Goal: Task Accomplishment & Management: Complete application form

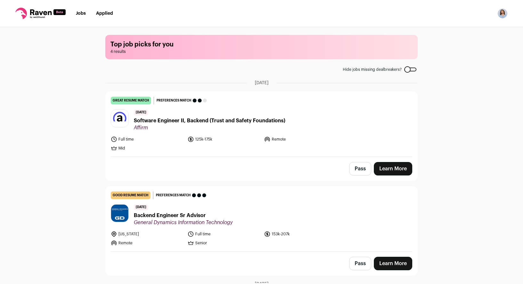
click at [387, 168] on link "Learn More" at bounding box center [393, 168] width 38 height 13
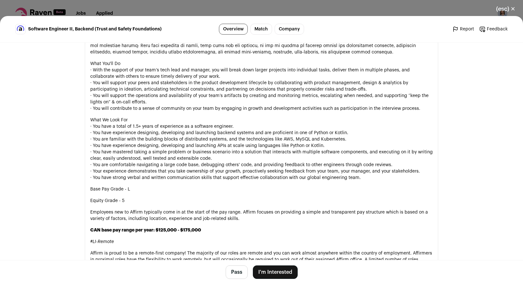
scroll to position [365, 0]
click at [282, 273] on button "I'm Interested" at bounding box center [275, 272] width 45 height 13
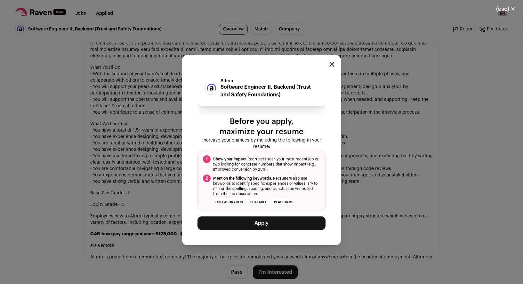
scroll to position [368, 0]
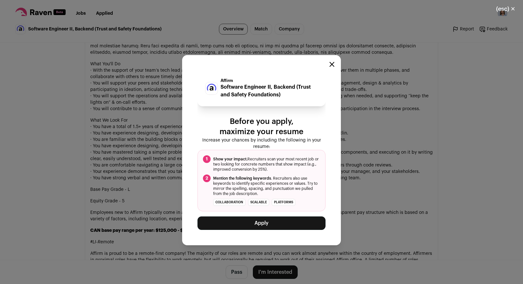
click at [269, 219] on button "Apply" at bounding box center [262, 223] width 128 height 13
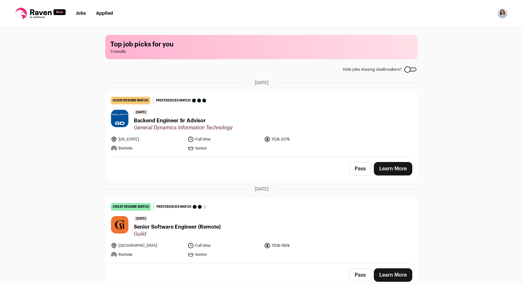
click at [392, 169] on link "Learn More" at bounding box center [393, 168] width 38 height 13
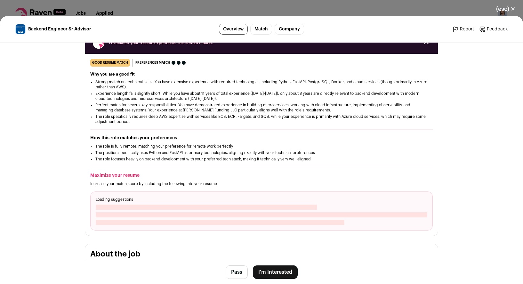
scroll to position [157, 0]
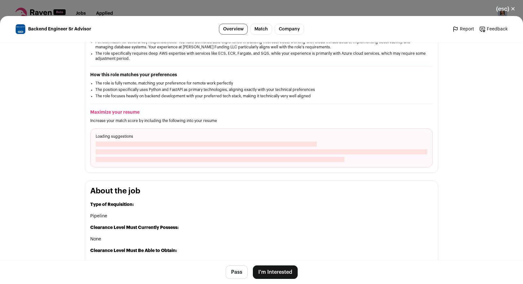
click at [278, 272] on button "I'm Interested" at bounding box center [275, 272] width 45 height 13
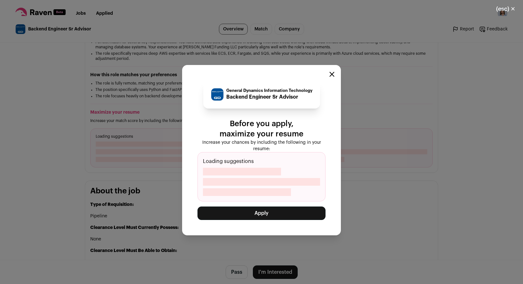
click at [254, 212] on button "Apply" at bounding box center [262, 213] width 128 height 13
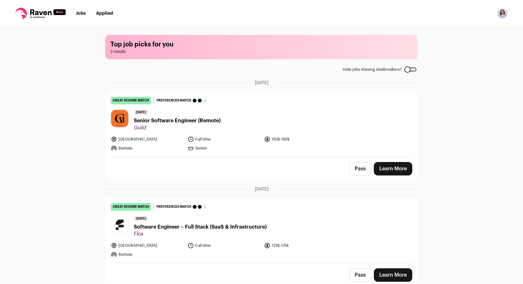
scroll to position [4, 0]
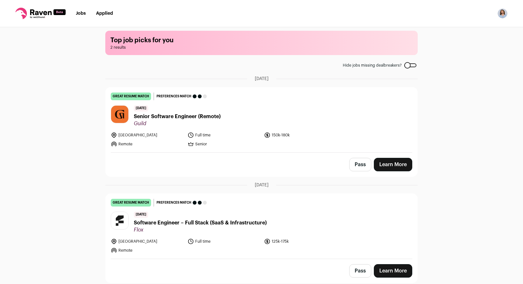
click at [397, 163] on link "Learn More" at bounding box center [393, 164] width 38 height 13
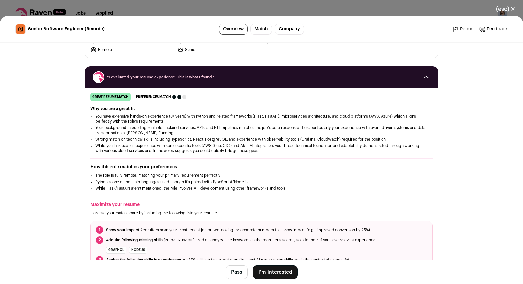
scroll to position [69, 0]
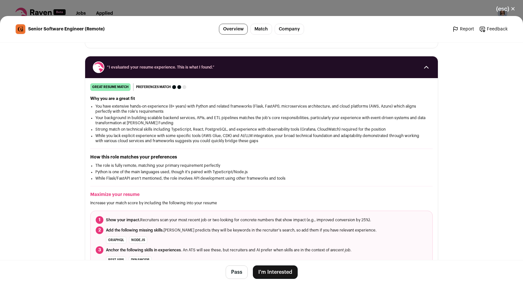
click at [271, 275] on button "I'm Interested" at bounding box center [275, 272] width 45 height 13
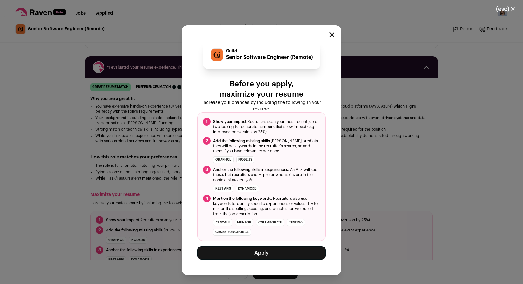
click at [241, 255] on button "Apply" at bounding box center [262, 252] width 128 height 13
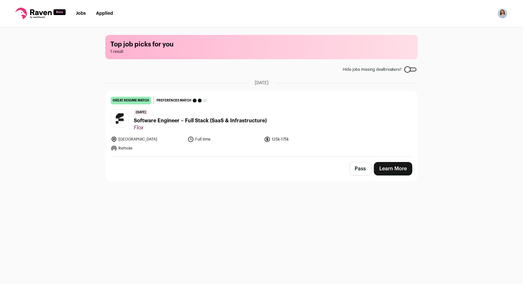
click at [392, 170] on link "Learn More" at bounding box center [393, 168] width 38 height 13
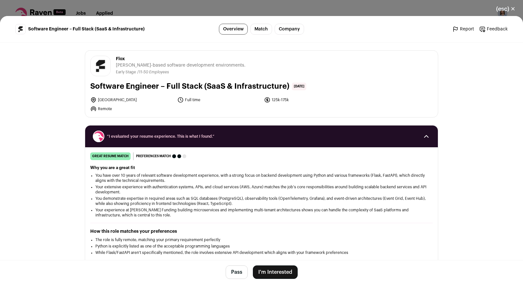
click at [267, 270] on button "I'm Interested" at bounding box center [275, 272] width 45 height 13
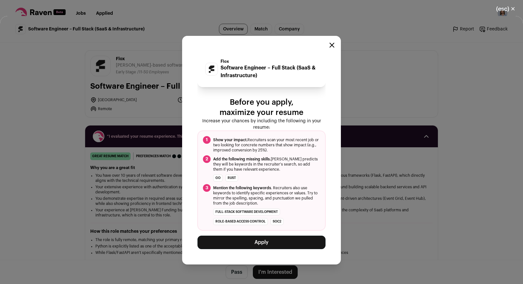
click at [243, 235] on div "Flox Software Engineer – Full Stack (SaaS & Infrastructure) Before you apply, m…" at bounding box center [262, 150] width 128 height 198
click at [225, 243] on button "Apply" at bounding box center [262, 242] width 128 height 13
